Goal: Transaction & Acquisition: Obtain resource

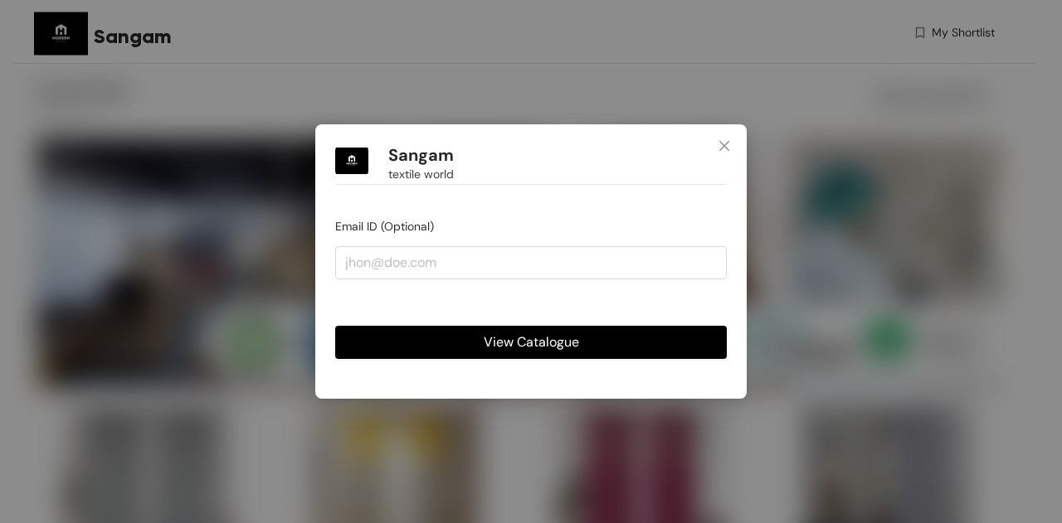
click at [553, 342] on span "View Catalogue" at bounding box center [531, 342] width 95 height 21
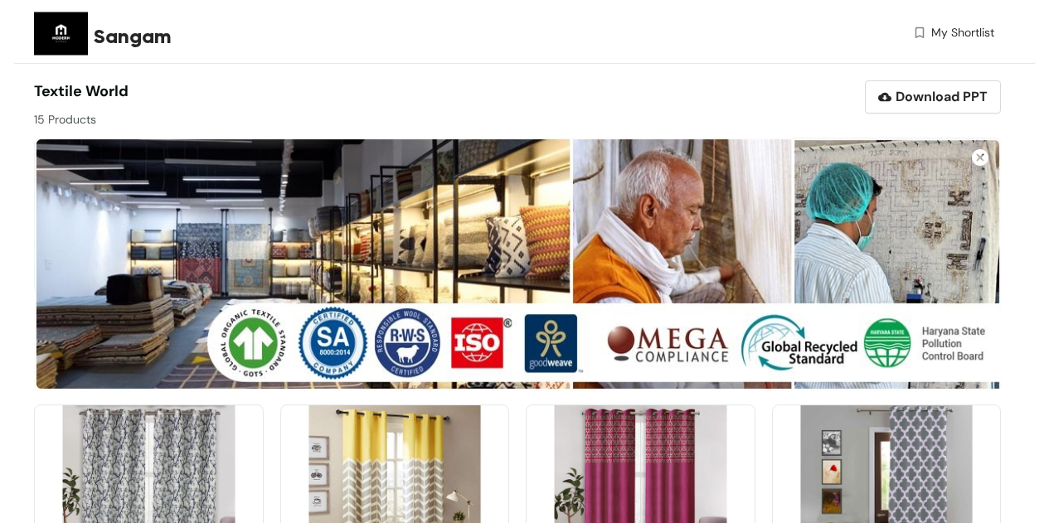
click at [550, 67] on div "Sangam My Shortlist" at bounding box center [514, 36] width 960 height 72
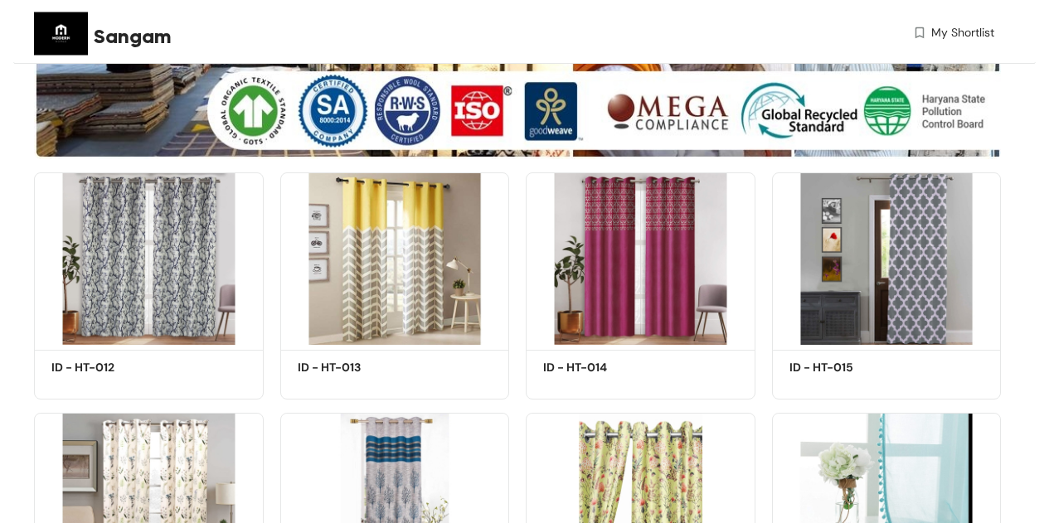
scroll to position [199, 0]
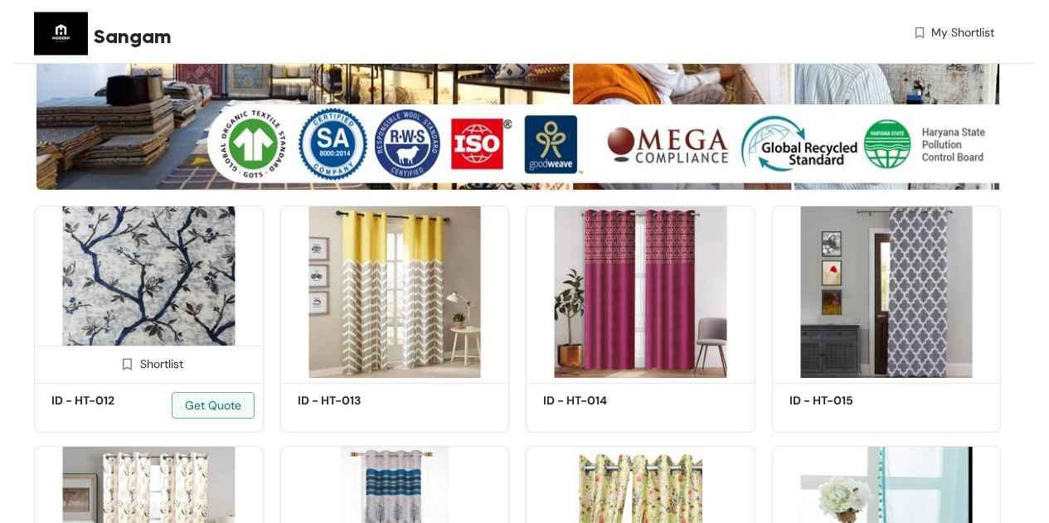
click at [147, 362] on div "Shortlist" at bounding box center [149, 363] width 70 height 16
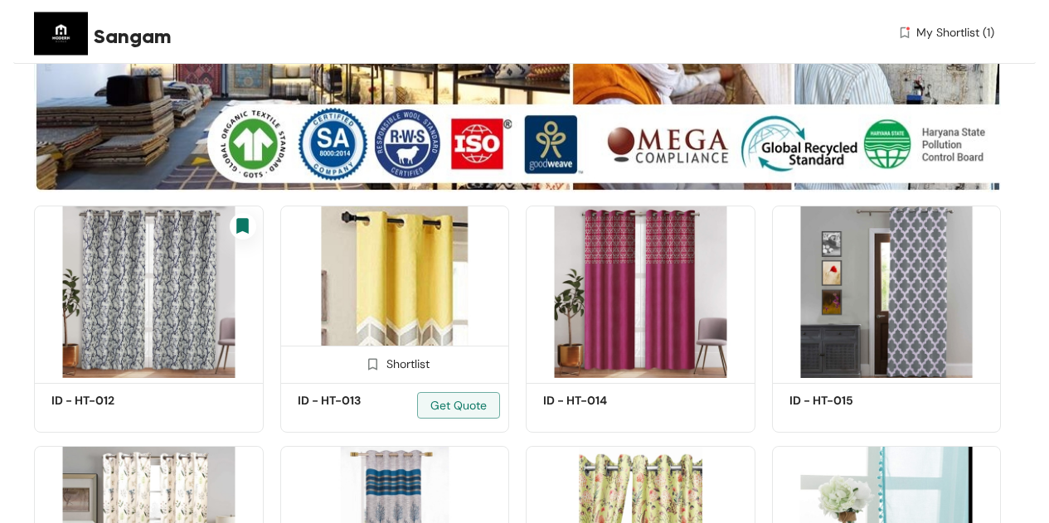
click at [386, 364] on div "Shortlist" at bounding box center [395, 363] width 70 height 16
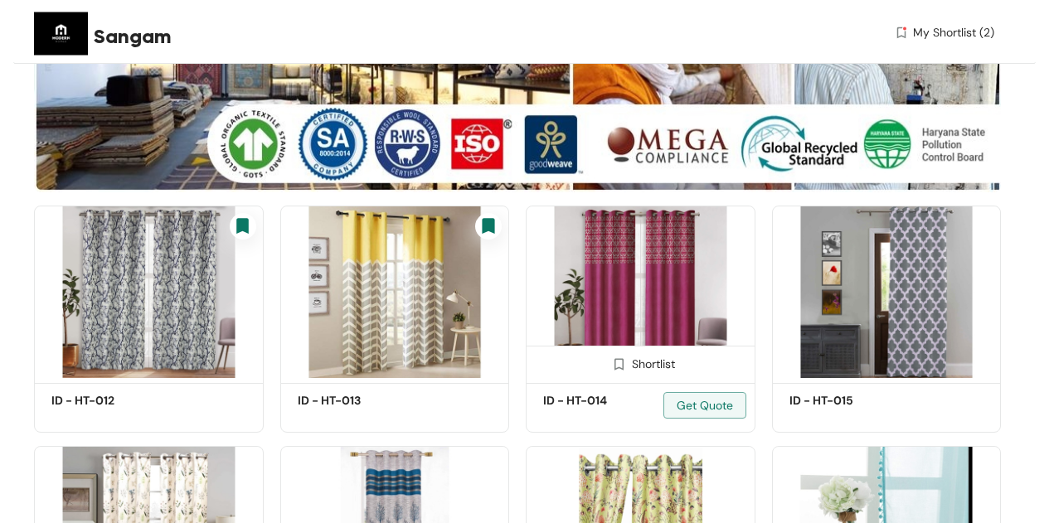
click at [616, 358] on img at bounding box center [619, 365] width 16 height 16
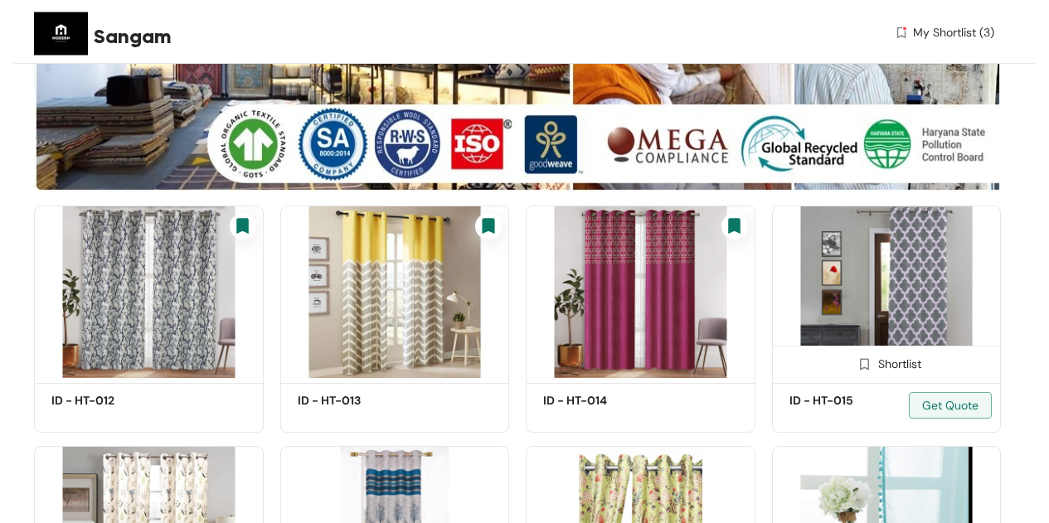
click at [882, 260] on img at bounding box center [887, 292] width 230 height 173
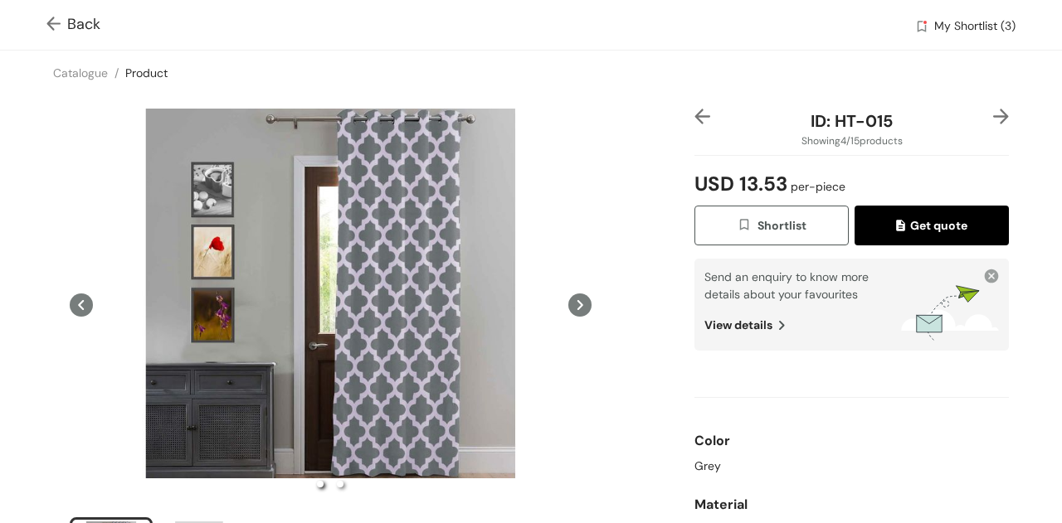
click at [896, 222] on img "button" at bounding box center [903, 227] width 14 height 15
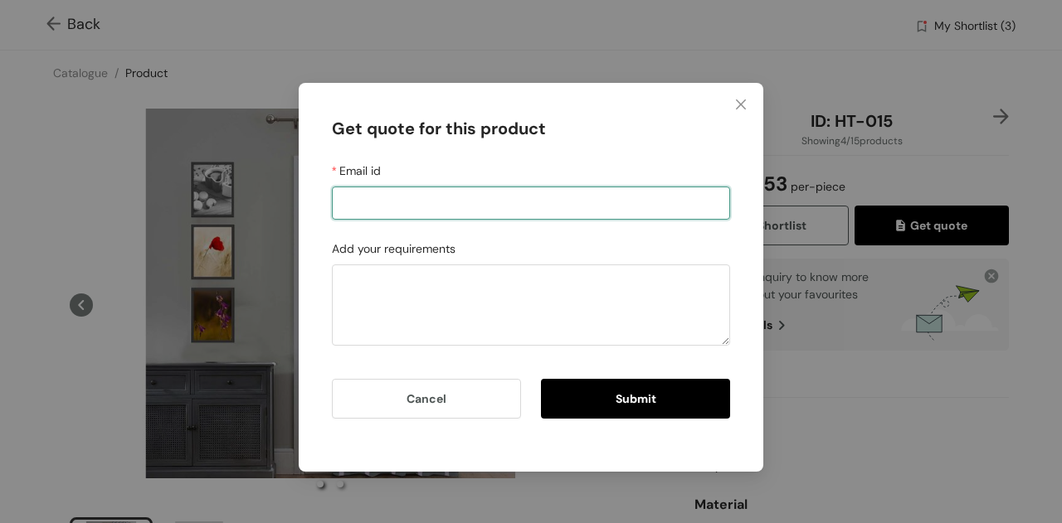
click at [667, 194] on input "Email id" at bounding box center [531, 203] width 398 height 33
type input "[EMAIL_ADDRESS][DOMAIN_NAME]"
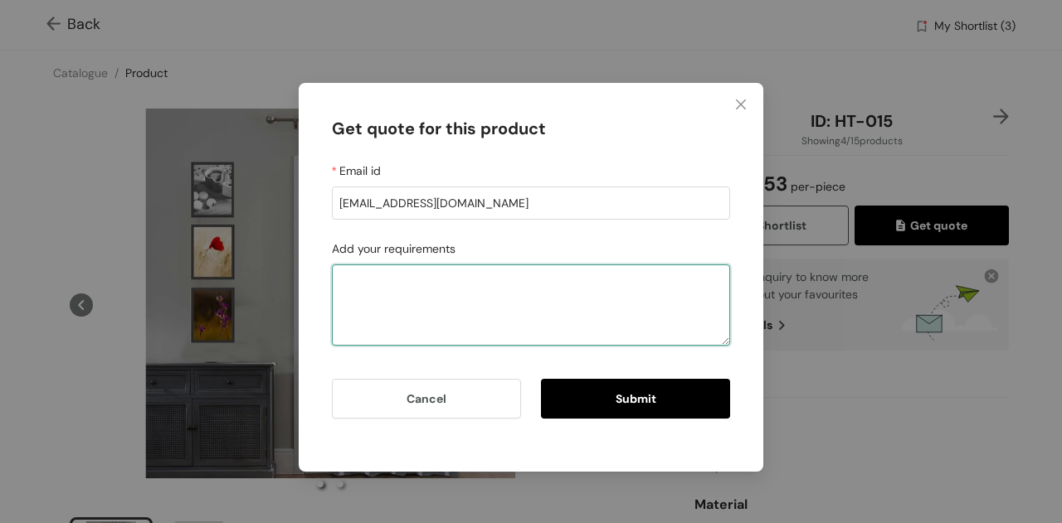
click at [508, 300] on textarea "Add your requirements" at bounding box center [531, 305] width 398 height 81
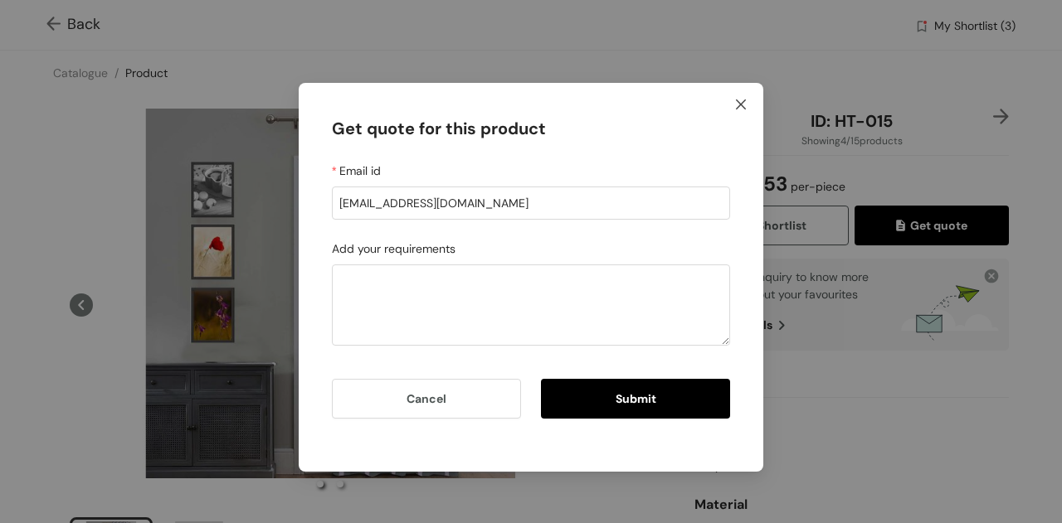
click at [739, 101] on icon "close" at bounding box center [740, 104] width 13 height 13
